Goal: Task Accomplishment & Management: Manage account settings

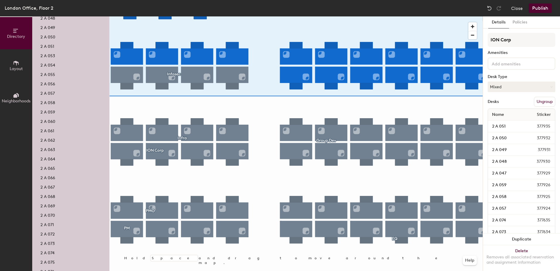
scroll to position [146, 0]
click at [45, 238] on p "2 A 081" at bounding box center [47, 236] width 14 height 7
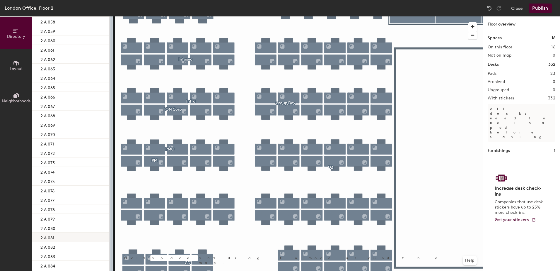
click at [50, 237] on p "2 A 081" at bounding box center [47, 236] width 14 height 7
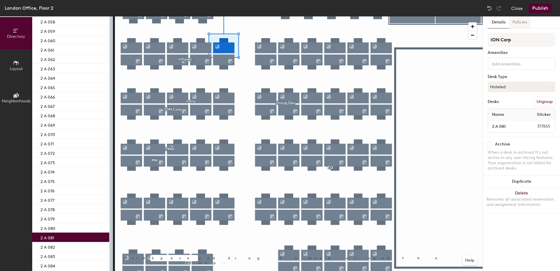
click at [521, 20] on button "Policies" at bounding box center [520, 22] width 22 height 12
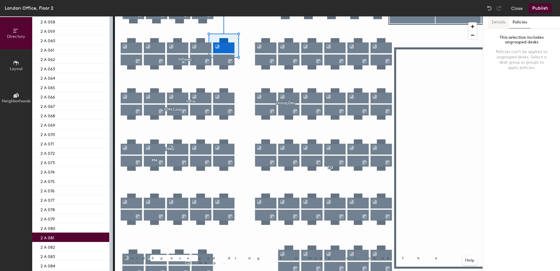
click at [497, 21] on button "Details" at bounding box center [498, 22] width 21 height 12
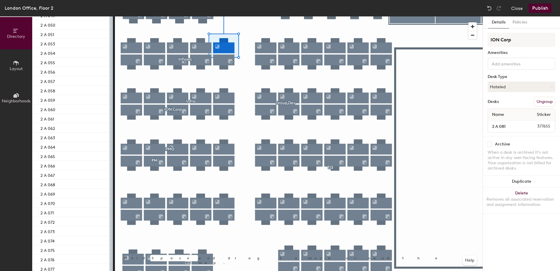
scroll to position [0, 0]
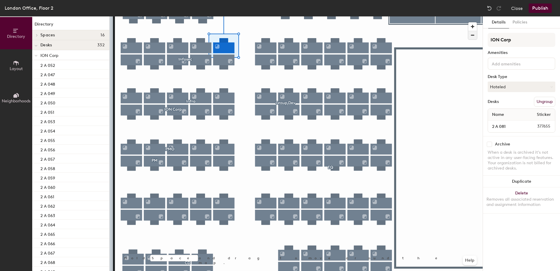
click at [471, 34] on span "button" at bounding box center [472, 35] width 8 height 8
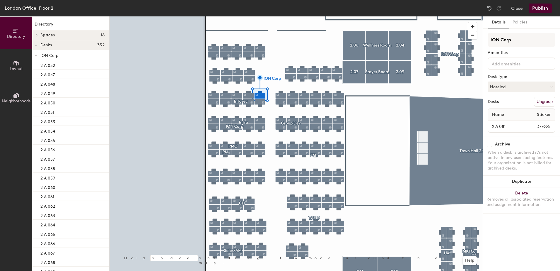
click at [14, 68] on span "Layout" at bounding box center [16, 68] width 13 height 5
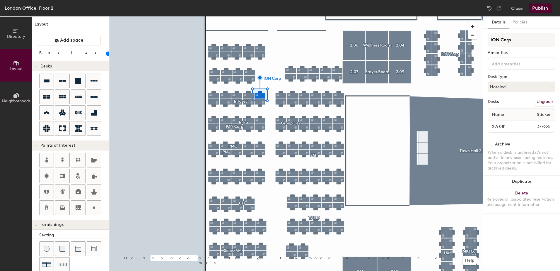
click at [12, 91] on button "Neighborhoods" at bounding box center [16, 97] width 32 height 32
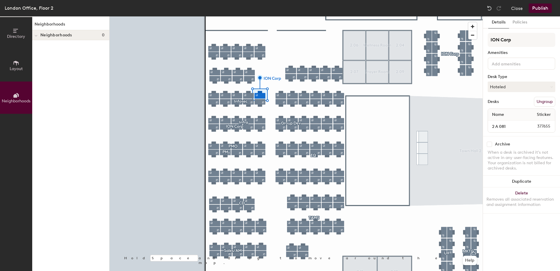
click at [12, 30] on button "Directory" at bounding box center [16, 33] width 32 height 32
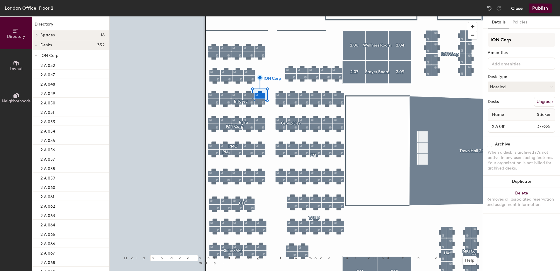
click at [516, 9] on button "Close" at bounding box center [517, 8] width 12 height 9
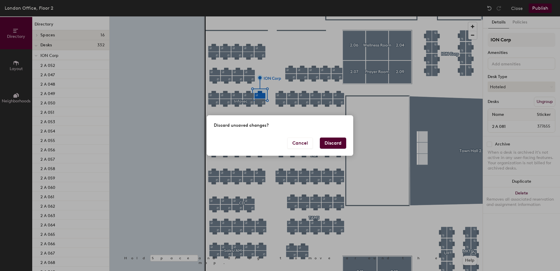
click at [326, 144] on button "Discard" at bounding box center [333, 142] width 26 height 11
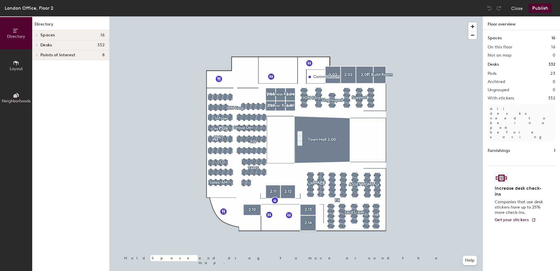
click at [502, 147] on h1 "Furnishings" at bounding box center [499, 150] width 22 height 6
click at [501, 173] on img at bounding box center [501, 178] width 13 height 10
click at [38, 54] on span at bounding box center [36, 55] width 5 height 3
click at [38, 54] on div at bounding box center [36, 55] width 8 height 10
click at [38, 46] on span at bounding box center [36, 45] width 5 height 3
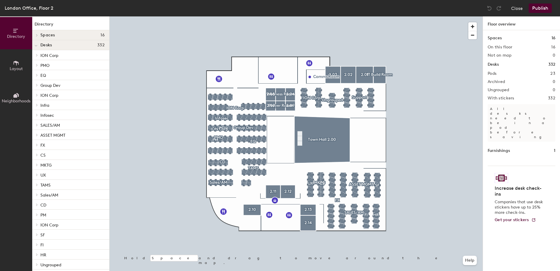
click at [34, 53] on div at bounding box center [36, 55] width 8 height 10
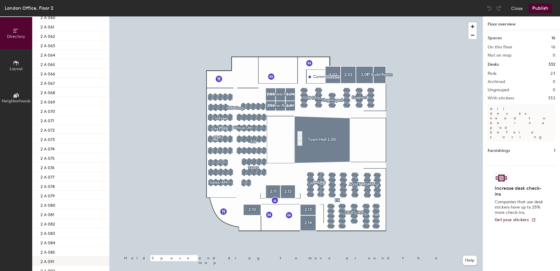
scroll to position [205, 0]
click at [60, 178] on div "2 A 081" at bounding box center [70, 178] width 77 height 9
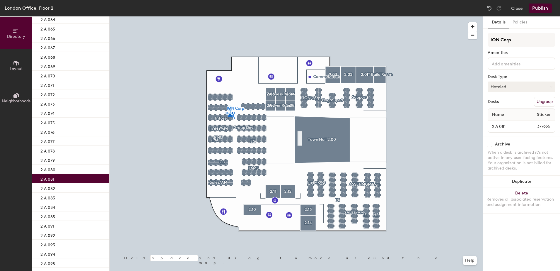
click at [534, 89] on button "Hoteled" at bounding box center [522, 86] width 68 height 11
click at [519, 106] on div "Assigned" at bounding box center [517, 104] width 59 height 9
click at [543, 11] on button "Publish" at bounding box center [540, 8] width 23 height 9
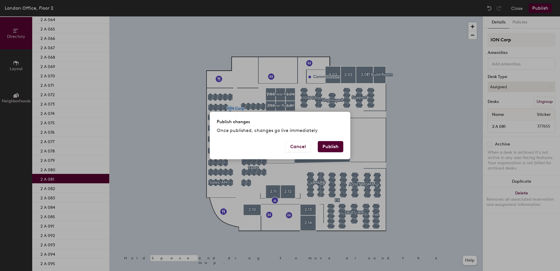
click at [325, 149] on button "Publish" at bounding box center [330, 146] width 25 height 11
